Goal: Check status: Check status

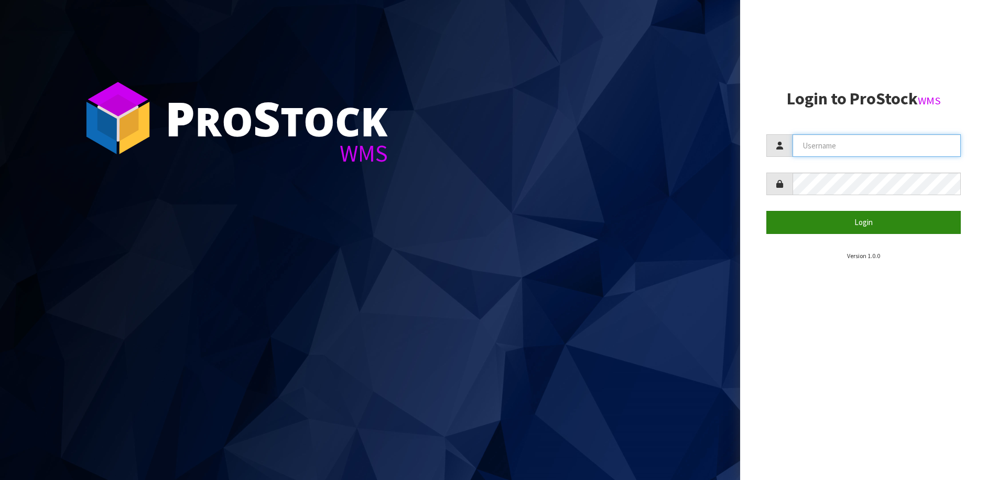
type input "andrew@acsolarwarehouse.com"
click at [781, 227] on button "Login" at bounding box center [863, 222] width 194 height 23
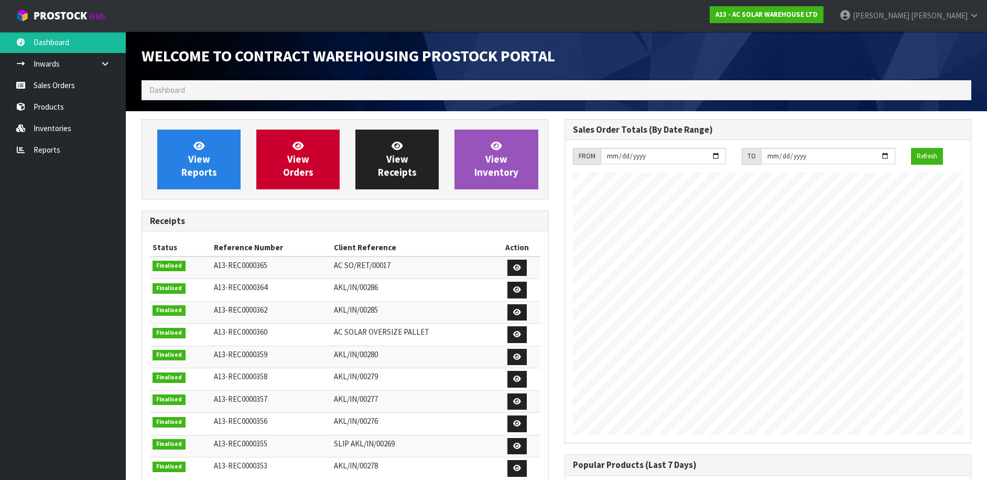
scroll to position [587, 422]
click at [83, 86] on link "Sales Orders" at bounding box center [63, 84] width 126 height 21
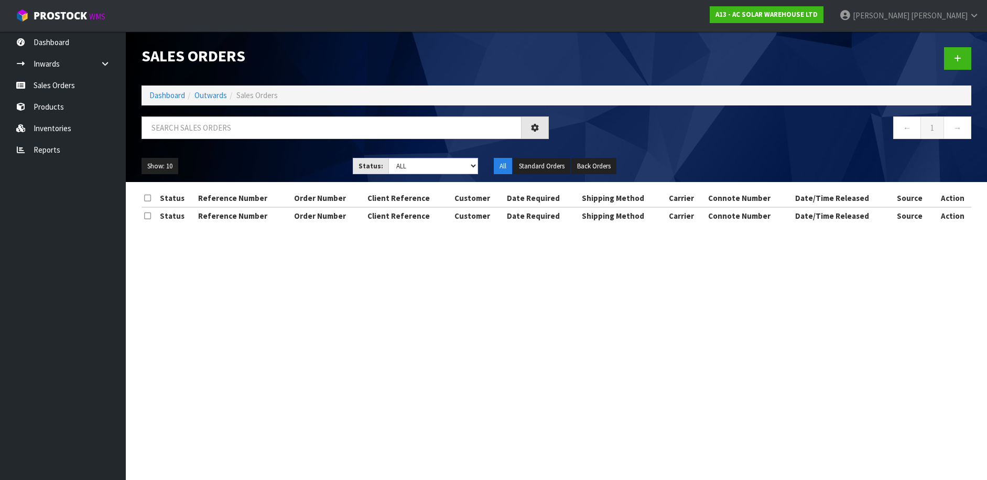
click at [202, 143] on div at bounding box center [345, 131] width 423 height 30
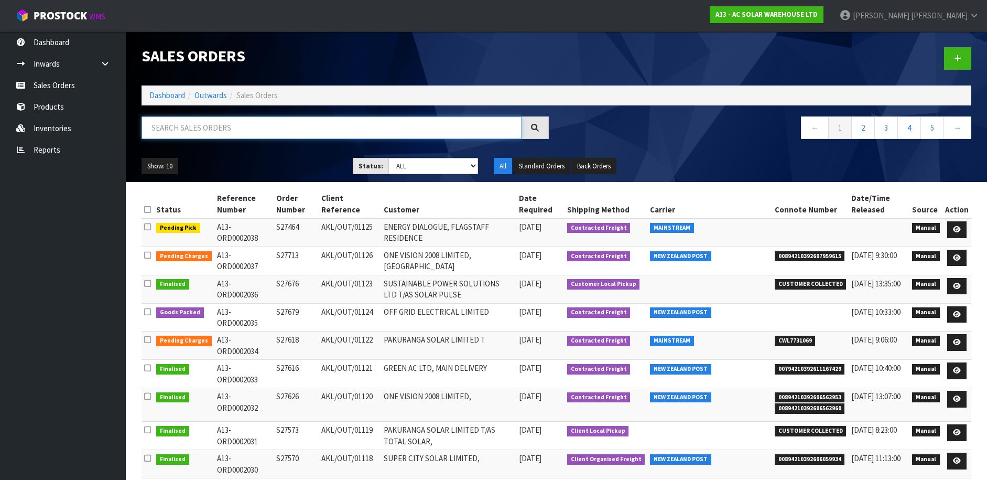
click at [202, 133] on input "text" at bounding box center [332, 127] width 380 height 23
paste input "S27679"
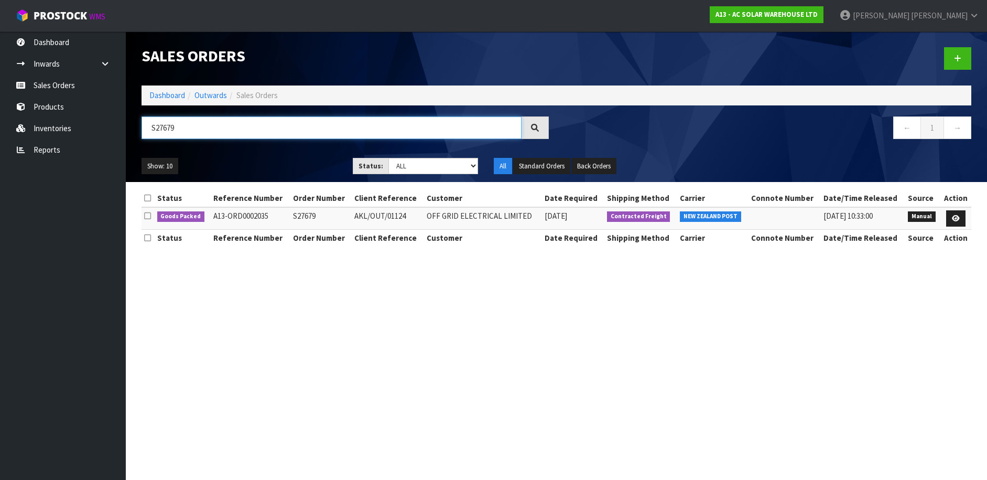
type input "S27679"
